Goal: Check status: Check status

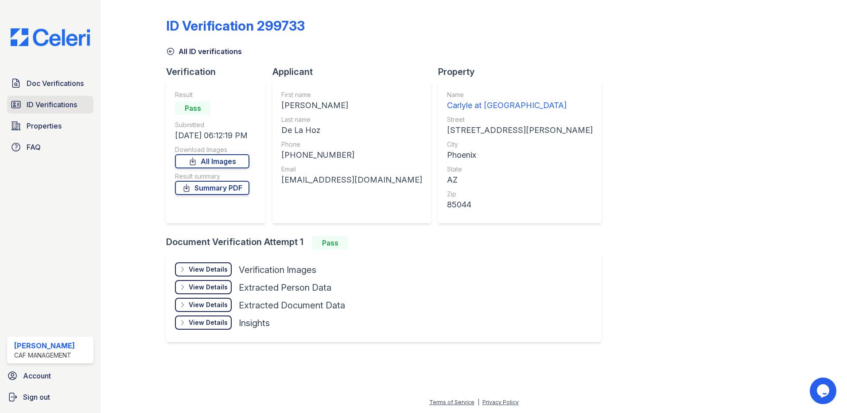
drag, startPoint x: 0, startPoint y: 0, endPoint x: 66, endPoint y: 112, distance: 130.1
click at [66, 112] on link "ID Verifications" at bounding box center [50, 105] width 86 height 18
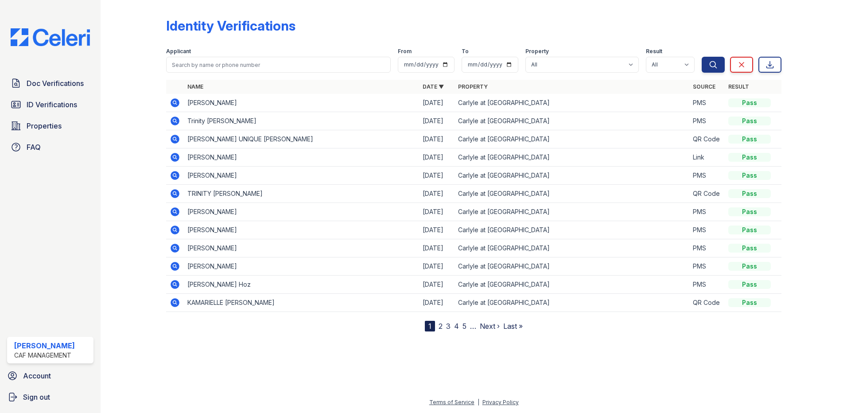
click at [176, 209] on icon at bounding box center [175, 211] width 9 height 9
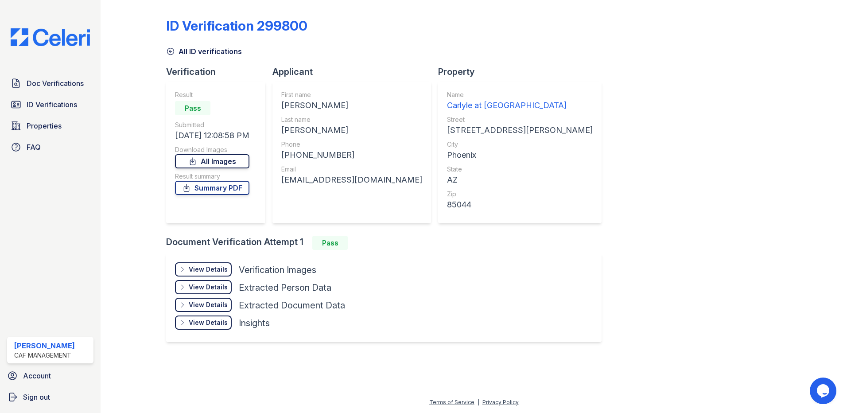
click at [222, 162] on link "All Images" at bounding box center [212, 161] width 74 height 14
click at [541, 34] on div "ID Verification 299800" at bounding box center [474, 29] width 616 height 23
click at [48, 74] on div "Doc Verifications ID Verifications Properties FAQ Kayla Hansen CAF Management A…" at bounding box center [50, 206] width 101 height 413
click at [49, 82] on span "Doc Verifications" at bounding box center [55, 83] width 57 height 11
